Goal: Navigation & Orientation: Go to known website

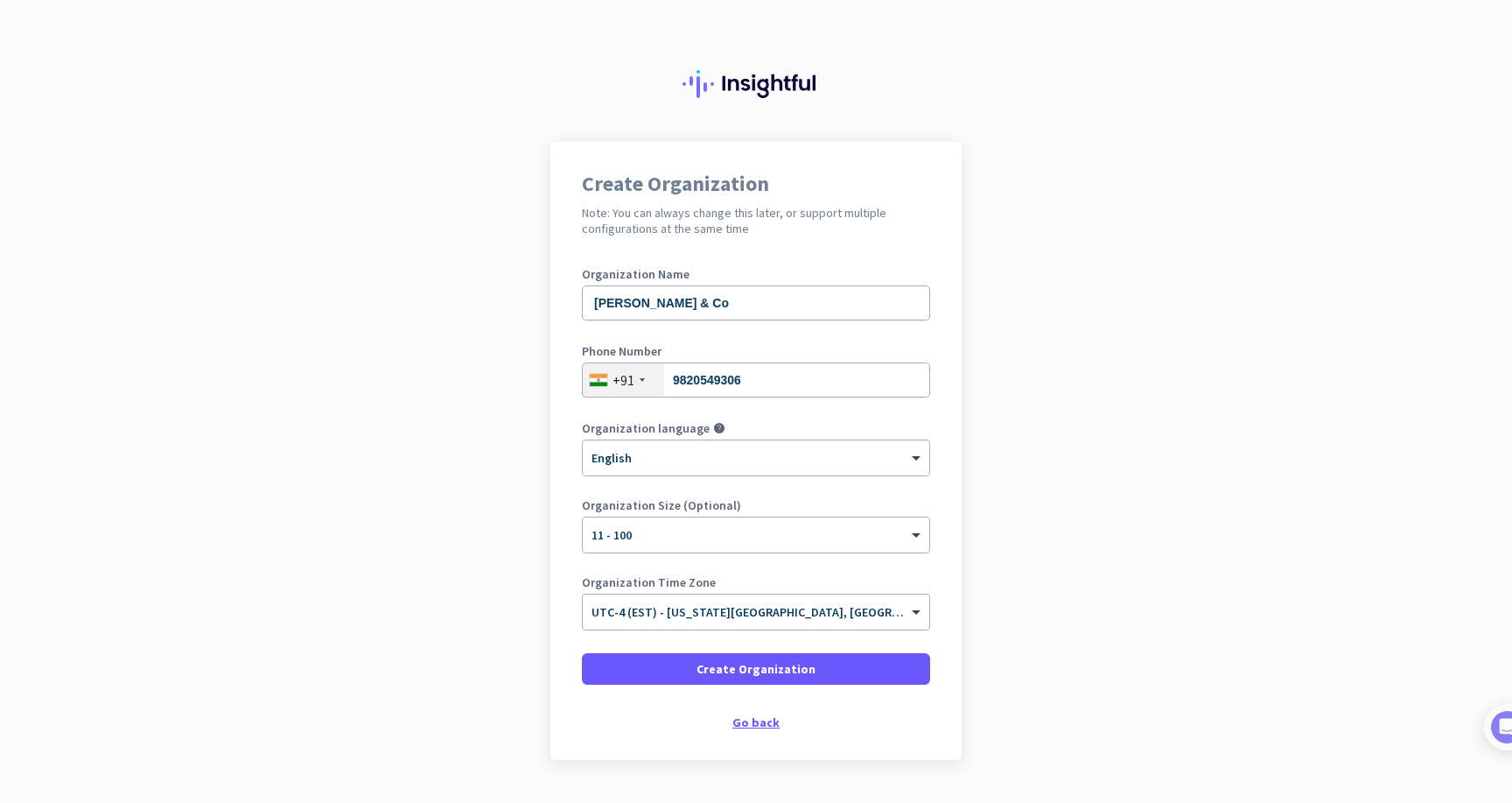
click at [754, 719] on div "Go back" at bounding box center [756, 722] width 348 height 12
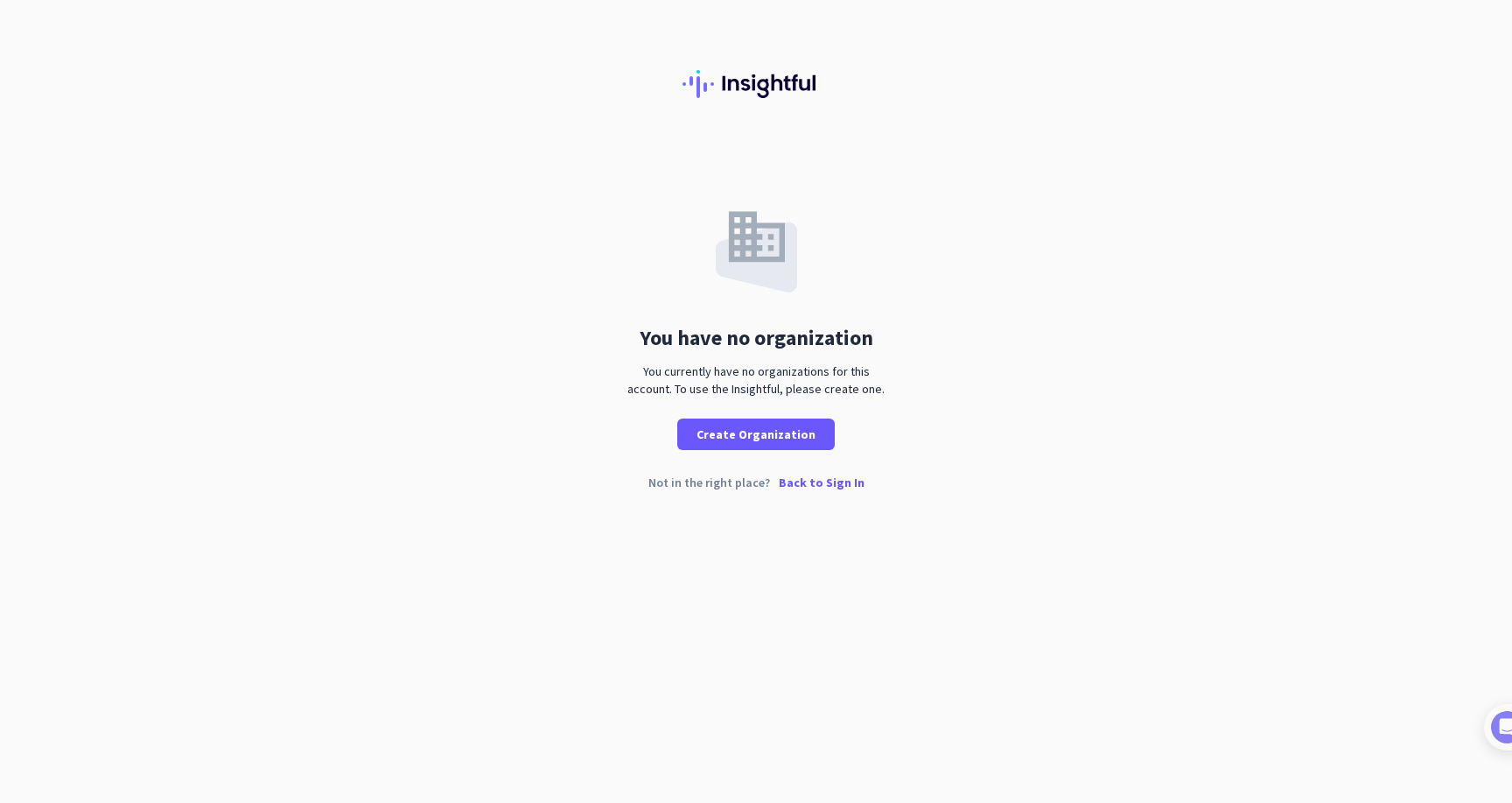
click at [808, 482] on p "Back to Sign In" at bounding box center [822, 482] width 86 height 12
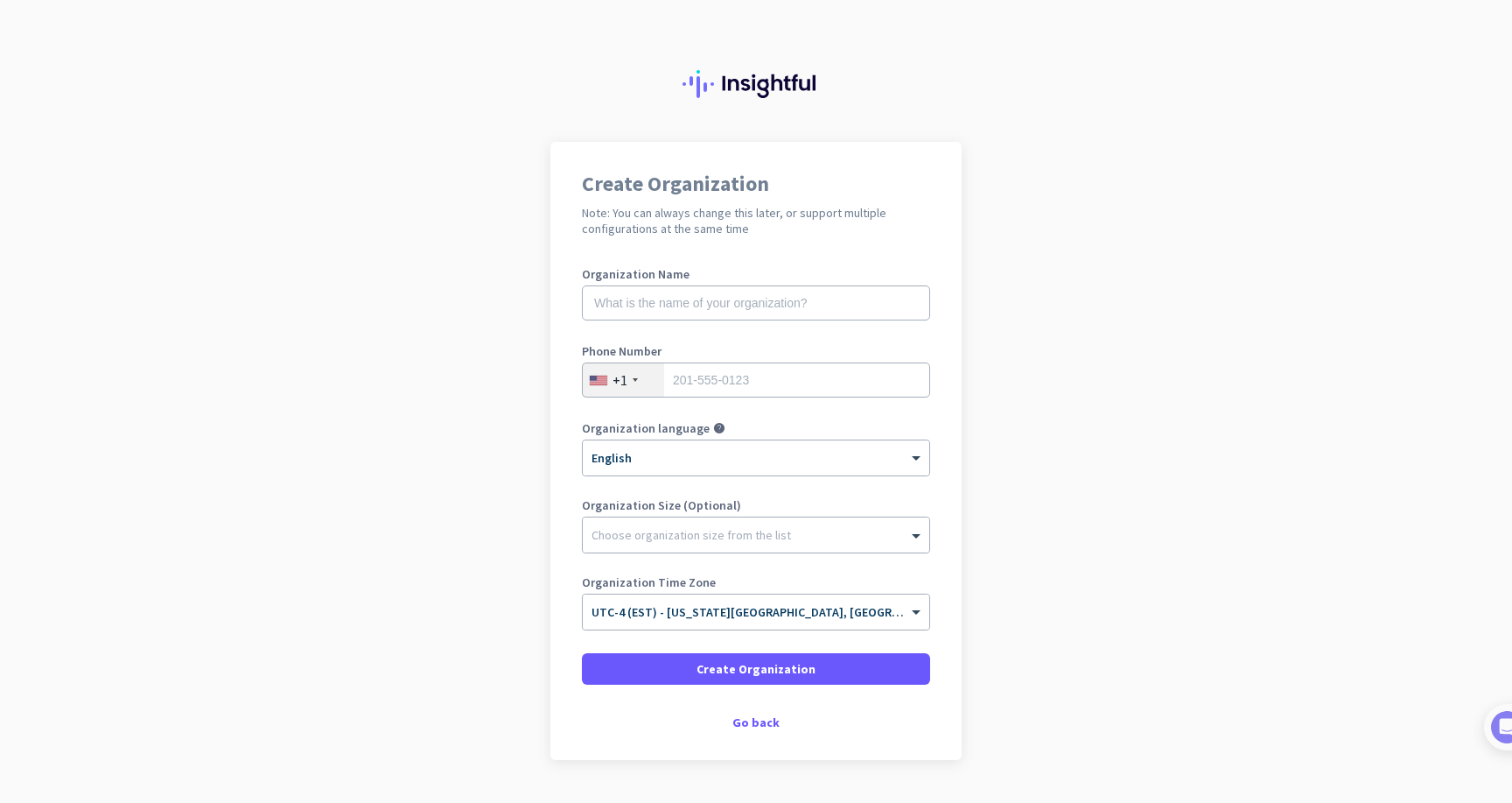
click at [334, 84] on div at bounding box center [756, 70] width 1512 height 142
click at [752, 721] on div "Go back" at bounding box center [756, 722] width 348 height 12
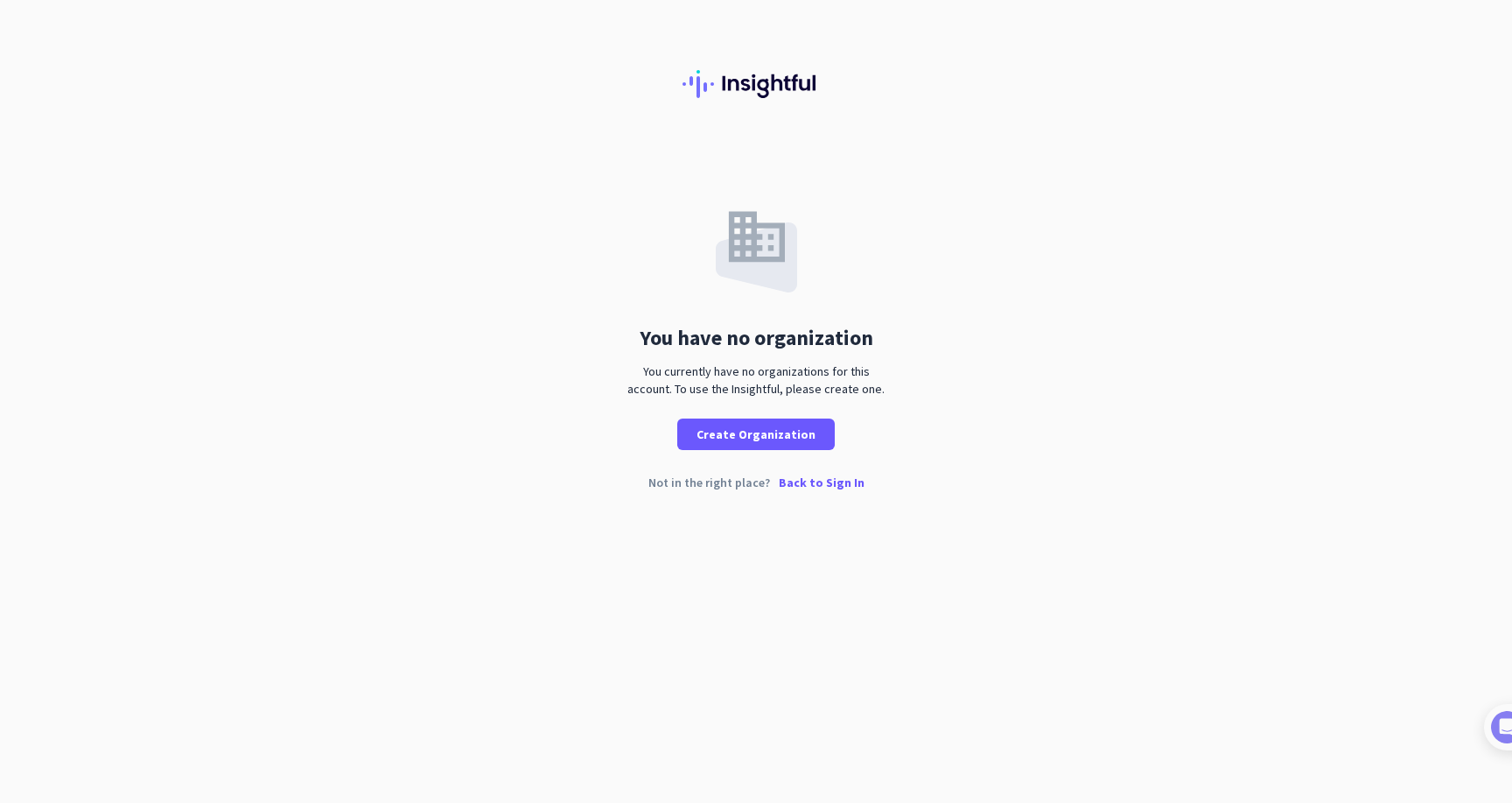
click at [809, 476] on p "Back to Sign In" at bounding box center [822, 482] width 86 height 12
